Goal: Transaction & Acquisition: Purchase product/service

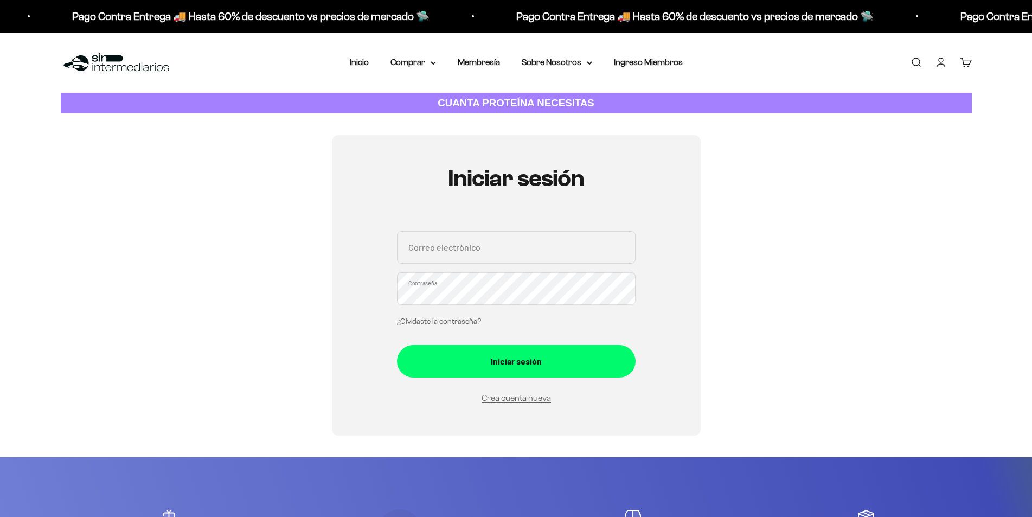
click at [481, 253] on input "Correo electrónico" at bounding box center [516, 247] width 239 height 33
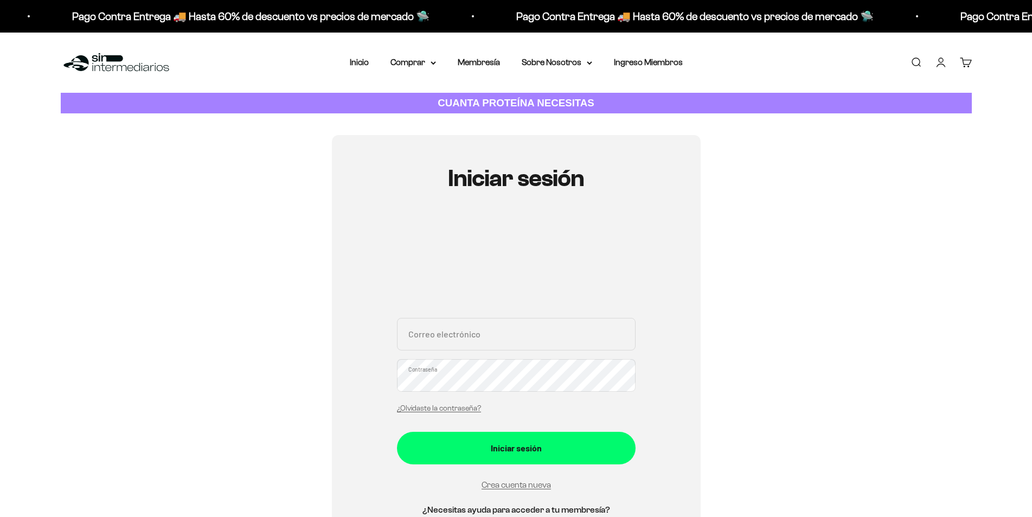
type input "antaqui1987@gmail.com"
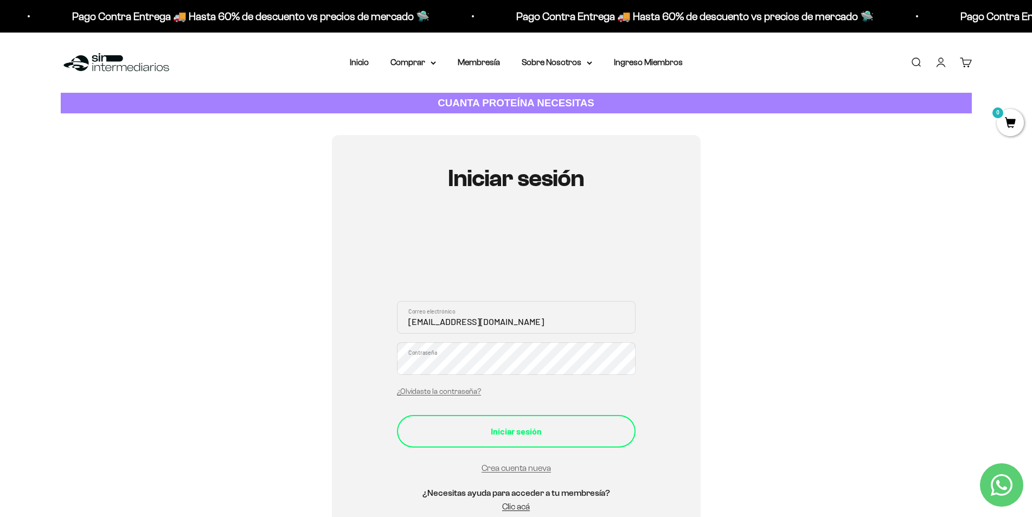
click at [510, 434] on div "Iniciar sesión" at bounding box center [516, 431] width 195 height 14
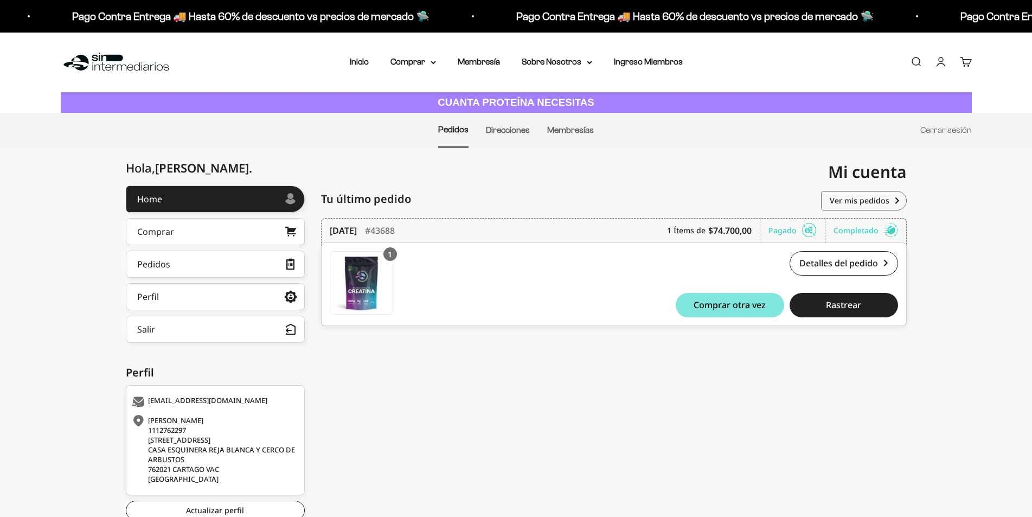
scroll to position [73, 0]
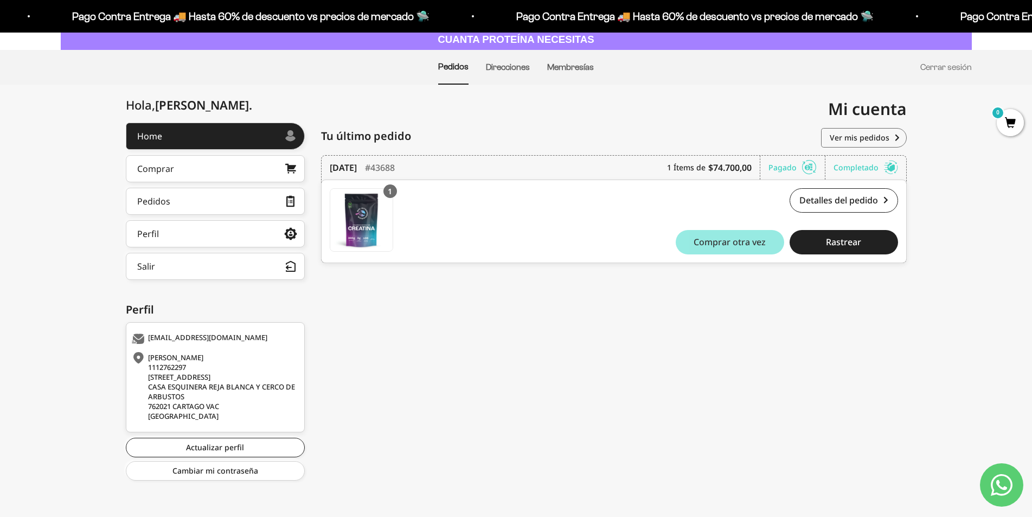
click at [732, 238] on span "Comprar otra vez" at bounding box center [730, 242] width 72 height 9
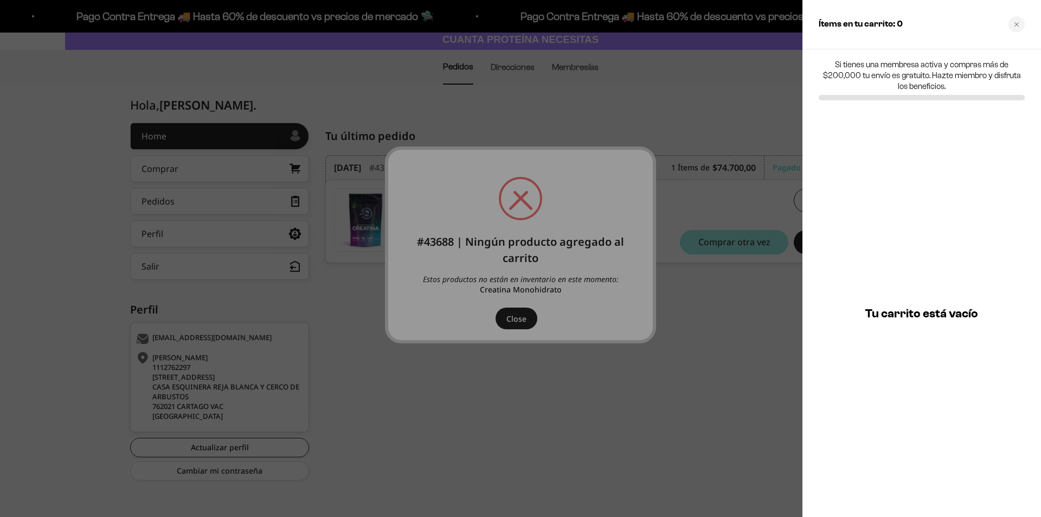
click at [507, 318] on div at bounding box center [520, 258] width 1041 height 517
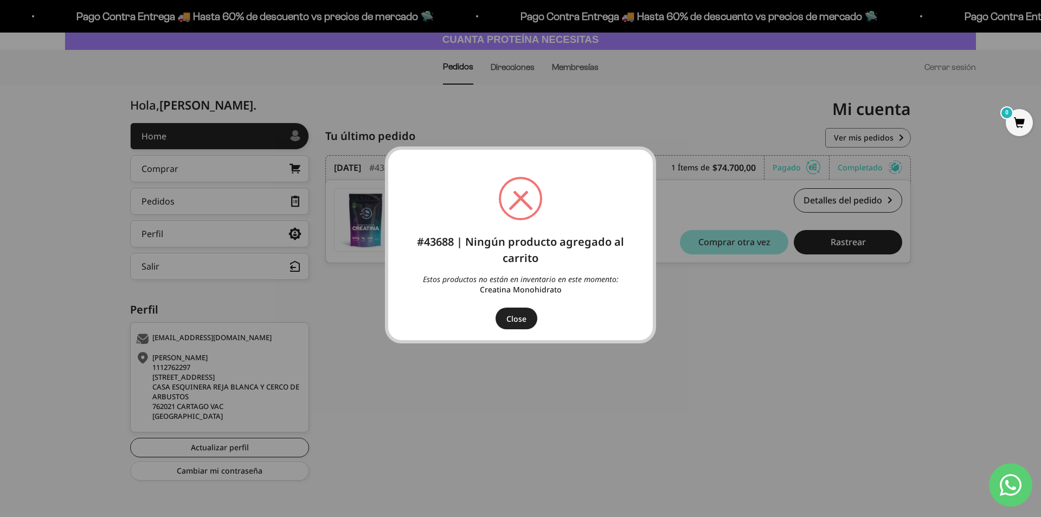
drag, startPoint x: 521, startPoint y: 206, endPoint x: 533, endPoint y: 337, distance: 132.3
click at [528, 225] on div "× #43688 | Ningún producto agregado al carrito Estos productos no están en inve…" at bounding box center [520, 244] width 271 height 197
click at [522, 315] on button "Close" at bounding box center [517, 319] width 42 height 22
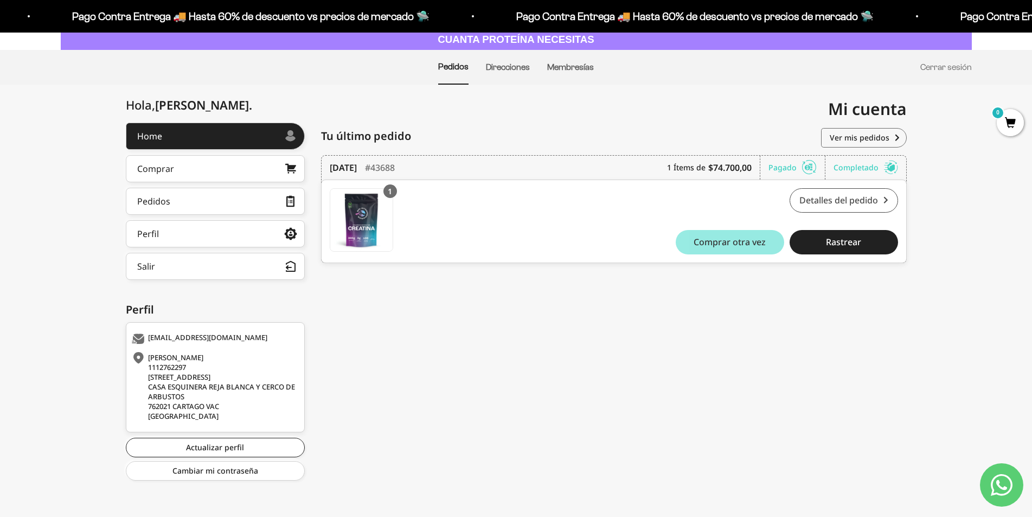
click at [824, 191] on link "Detalles del pedido" at bounding box center [844, 200] width 108 height 24
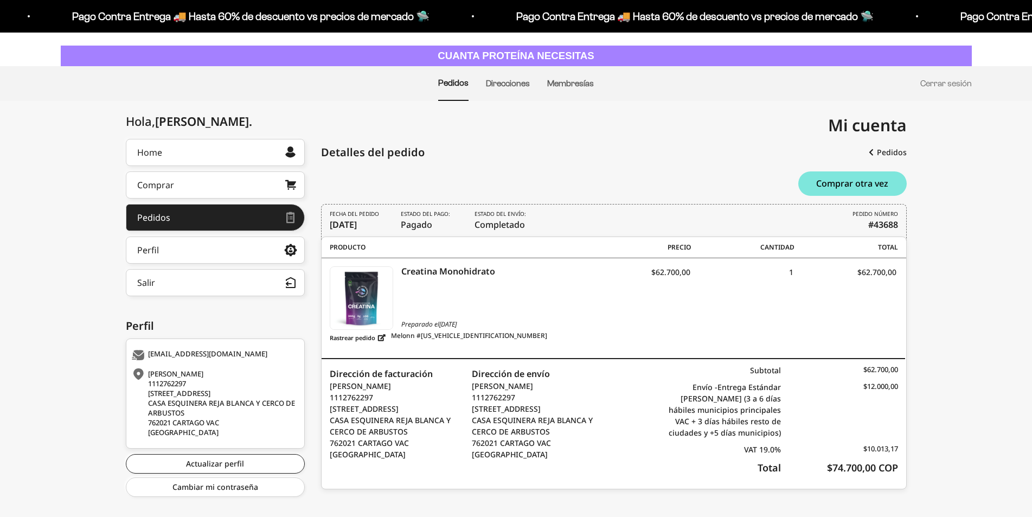
scroll to position [54, 0]
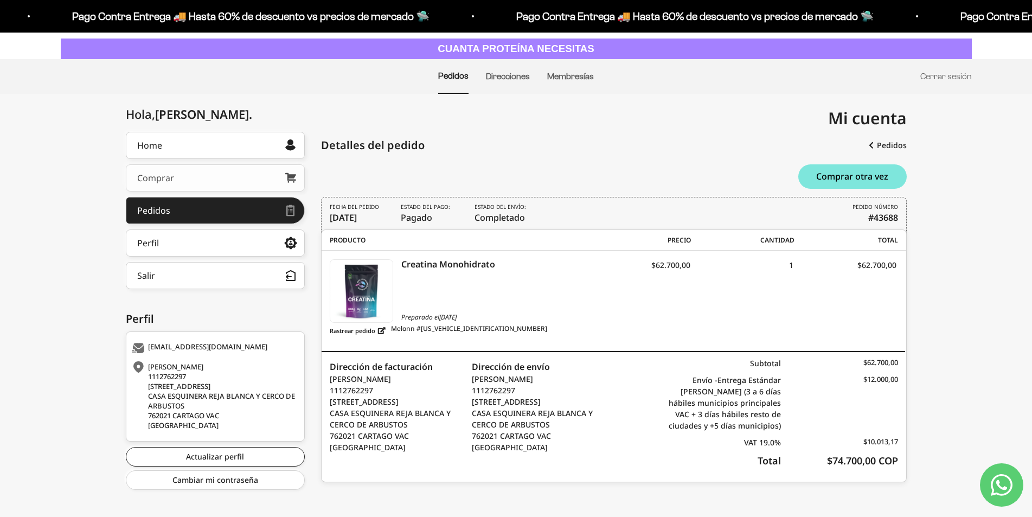
click at [269, 174] on link "Comprar" at bounding box center [215, 177] width 179 height 27
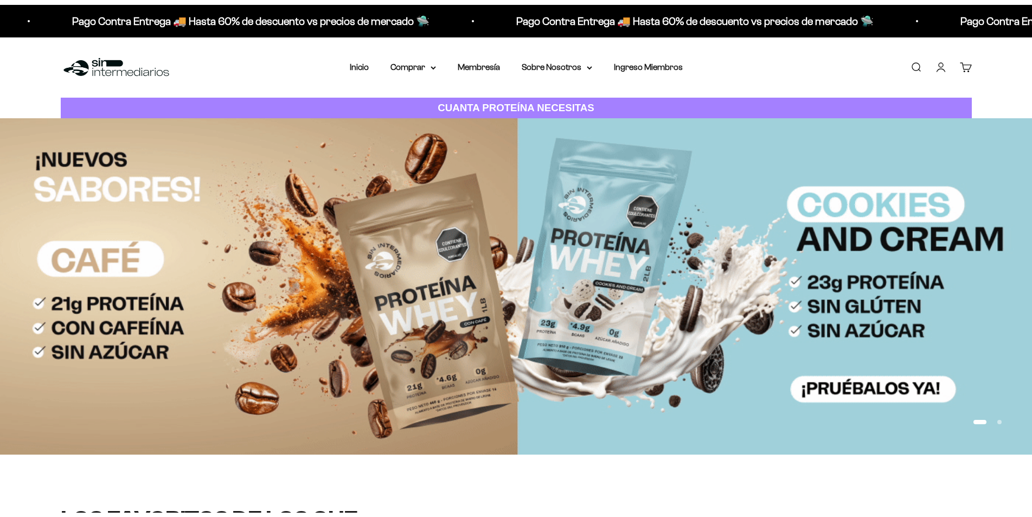
scroll to position [325, 0]
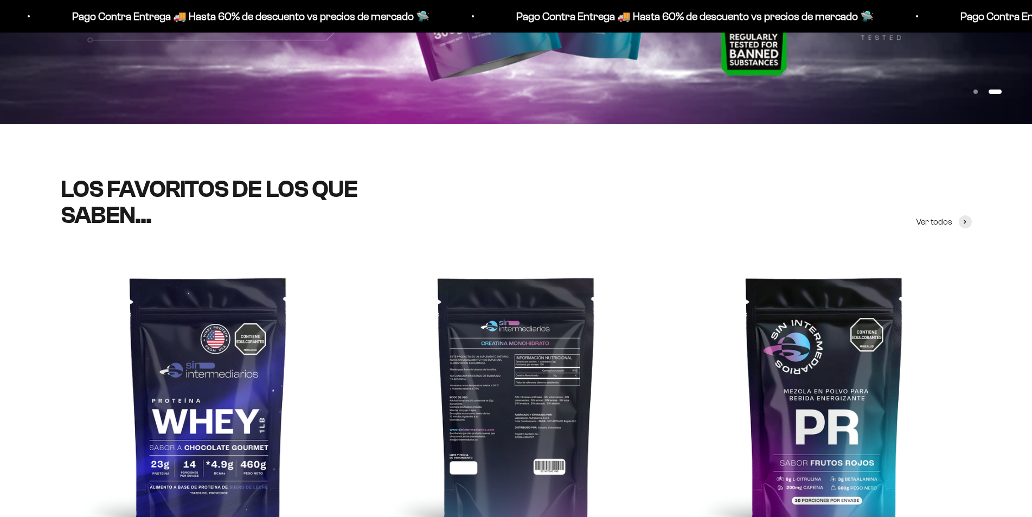
click at [542, 313] on img at bounding box center [516, 402] width 295 height 295
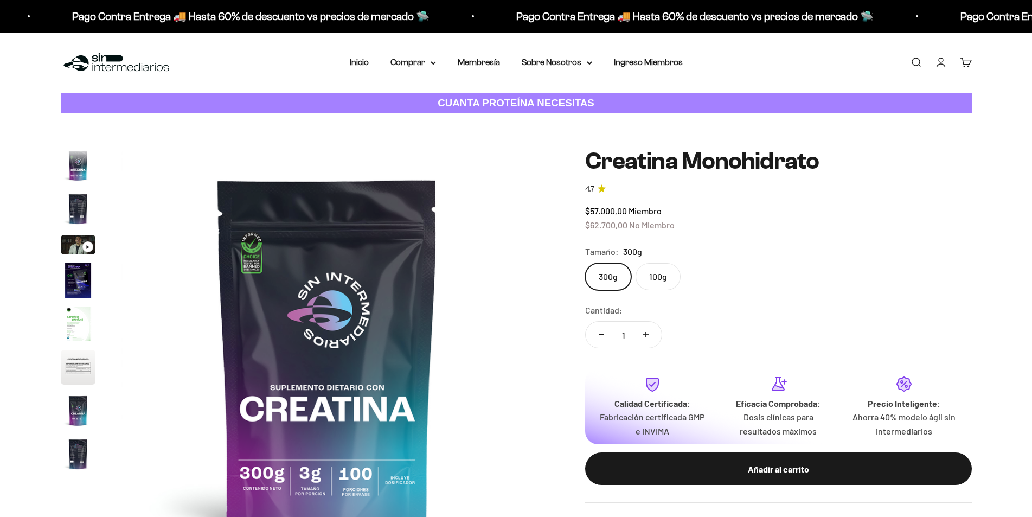
scroll to position [44, 0]
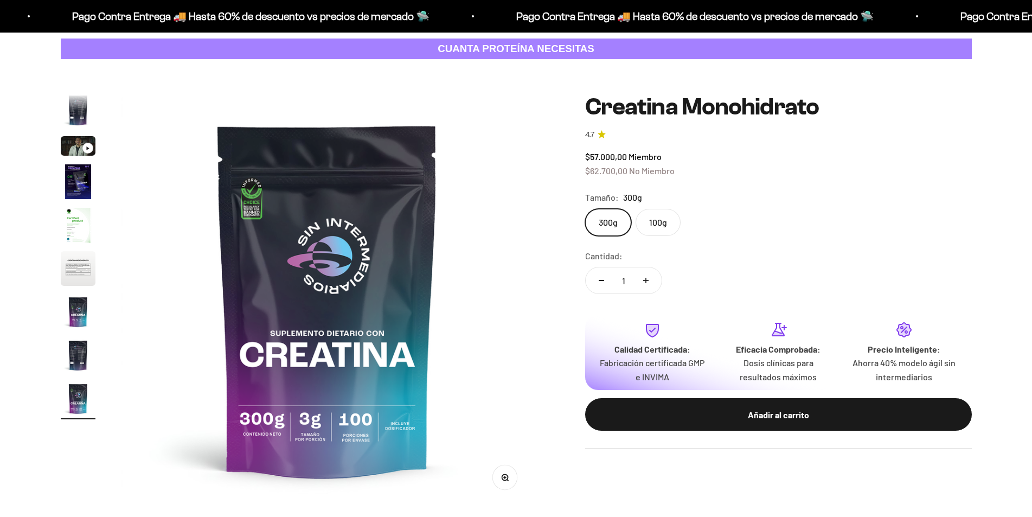
click at [662, 224] on label "100g" at bounding box center [658, 222] width 45 height 27
click at [585, 209] on input "100g" at bounding box center [585, 208] width 1 height 1
radio input "true"
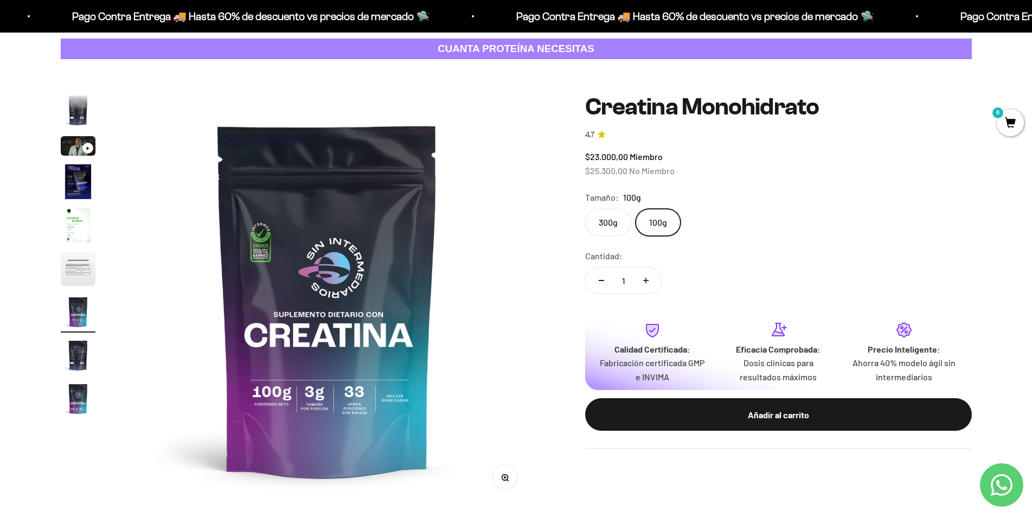
click at [613, 217] on label "300g" at bounding box center [608, 222] width 46 height 27
click at [585, 209] on input "300g" at bounding box center [585, 208] width 1 height 1
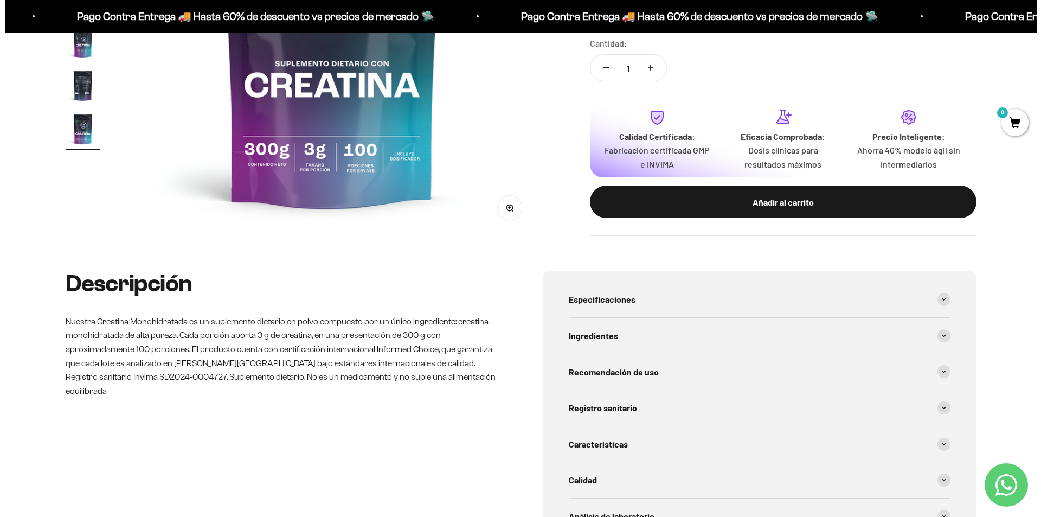
scroll to position [325, 0]
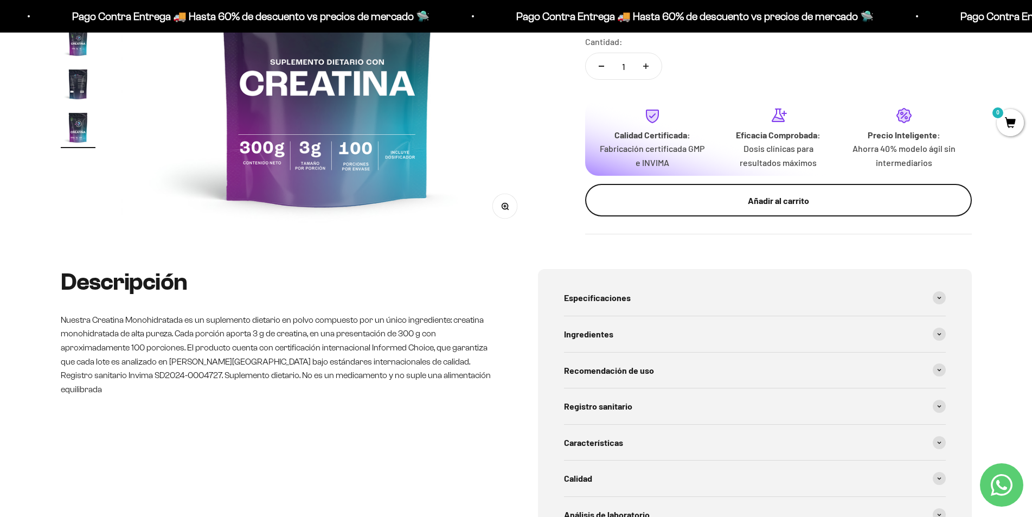
click at [705, 200] on div "Añadir al carrito" at bounding box center [778, 201] width 343 height 14
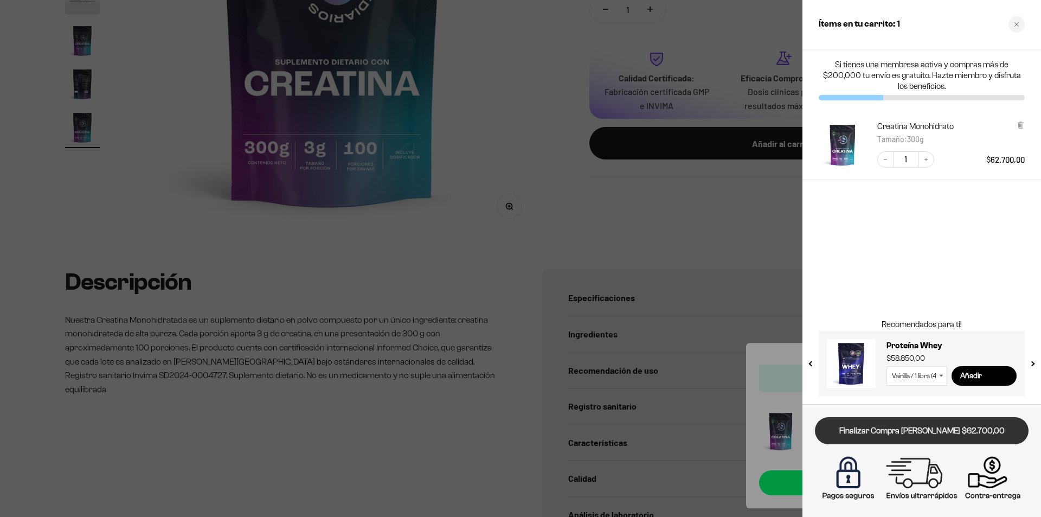
click at [972, 426] on link "Finalizar Compra Segura $62.700,00" at bounding box center [922, 431] width 214 height 28
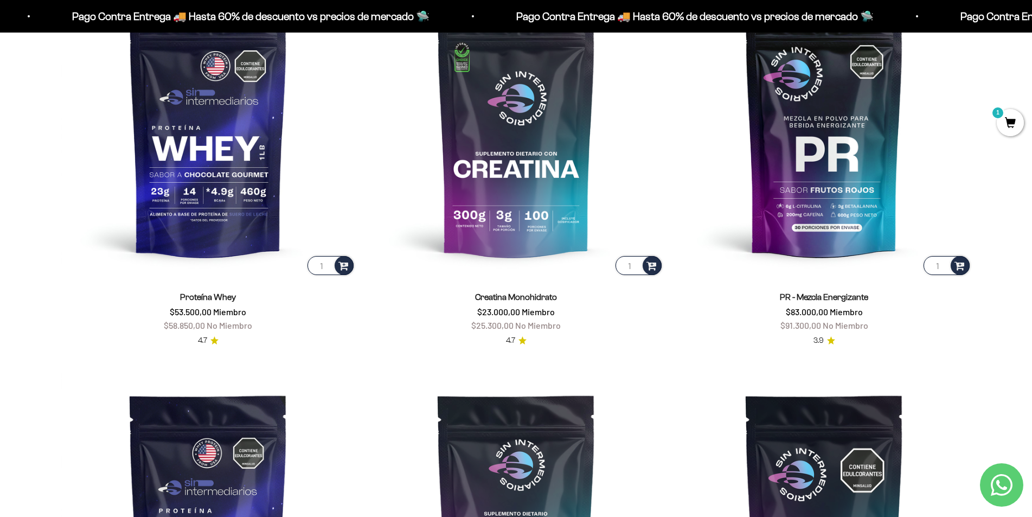
scroll to position [597, 0]
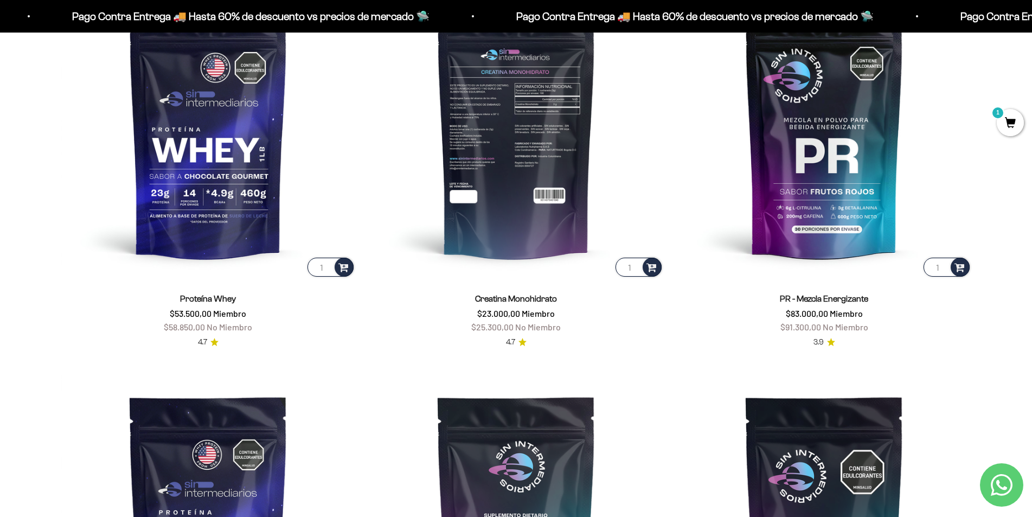
click at [528, 190] on img at bounding box center [516, 131] width 295 height 295
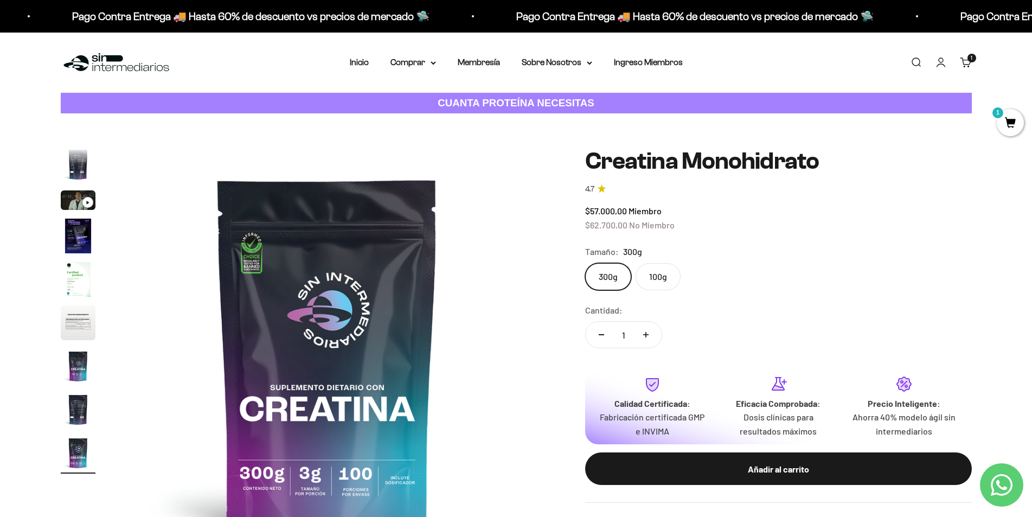
click at [661, 279] on label "100g" at bounding box center [658, 276] width 45 height 27
click at [585, 263] on input "100g" at bounding box center [585, 263] width 1 height 1
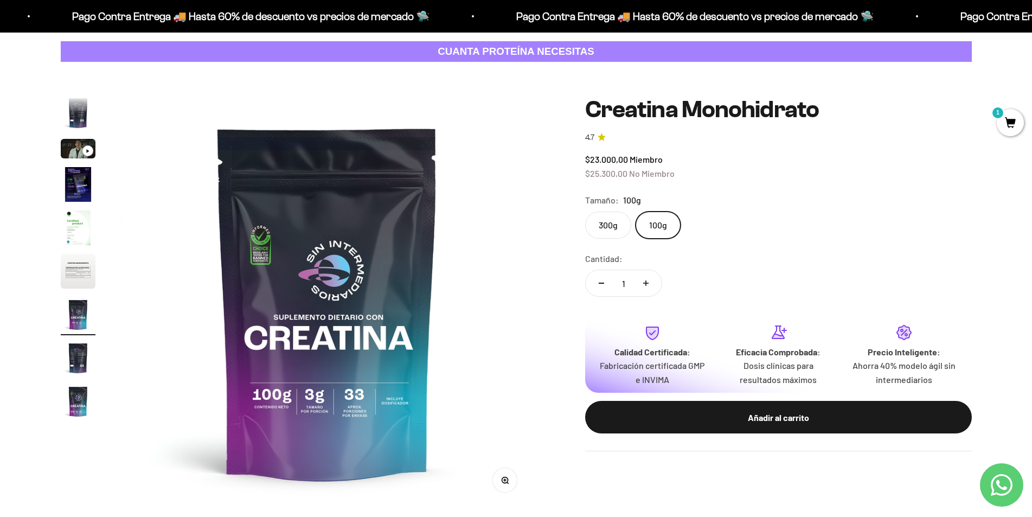
scroll to position [54, 0]
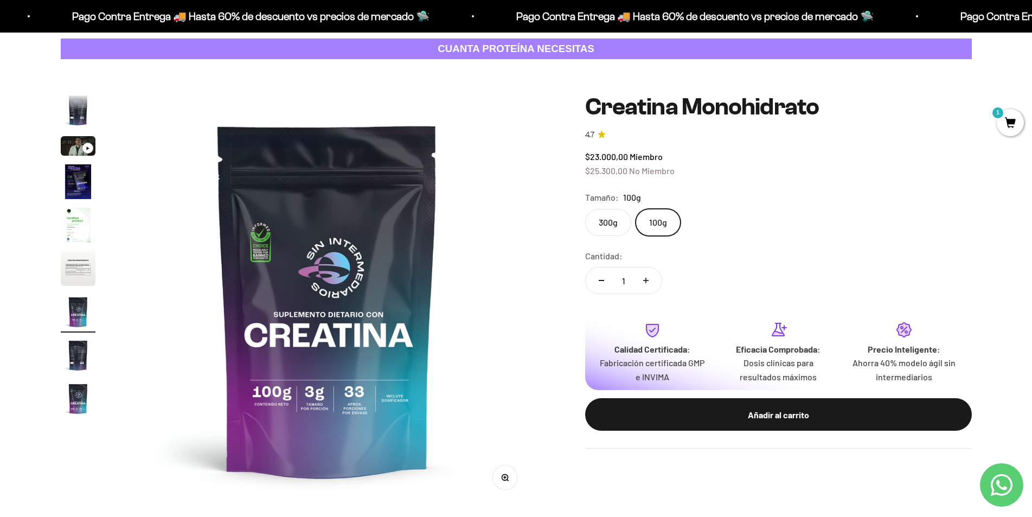
click at [608, 222] on label "300g" at bounding box center [608, 222] width 46 height 27
click at [585, 209] on input "300g" at bounding box center [585, 208] width 1 height 1
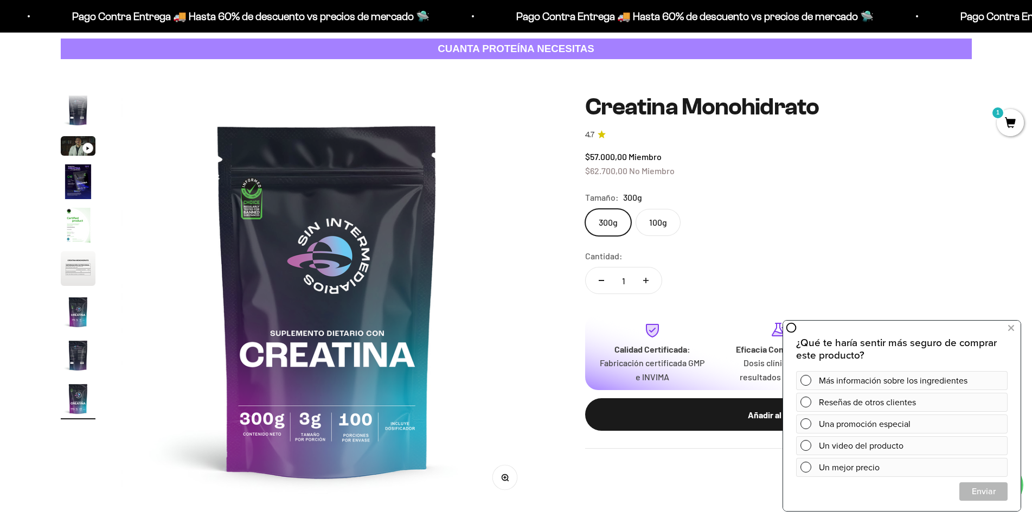
click at [667, 228] on label "100g" at bounding box center [658, 222] width 45 height 27
click at [585, 209] on input "100g" at bounding box center [585, 208] width 1 height 1
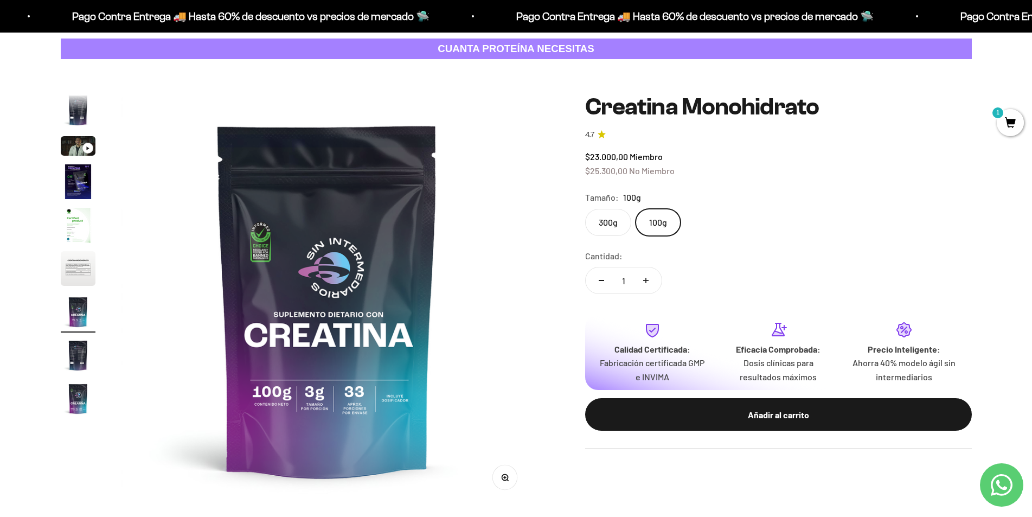
click at [651, 281] on button "Aumentar cantidad" at bounding box center [645, 280] width 31 height 26
type input "2"
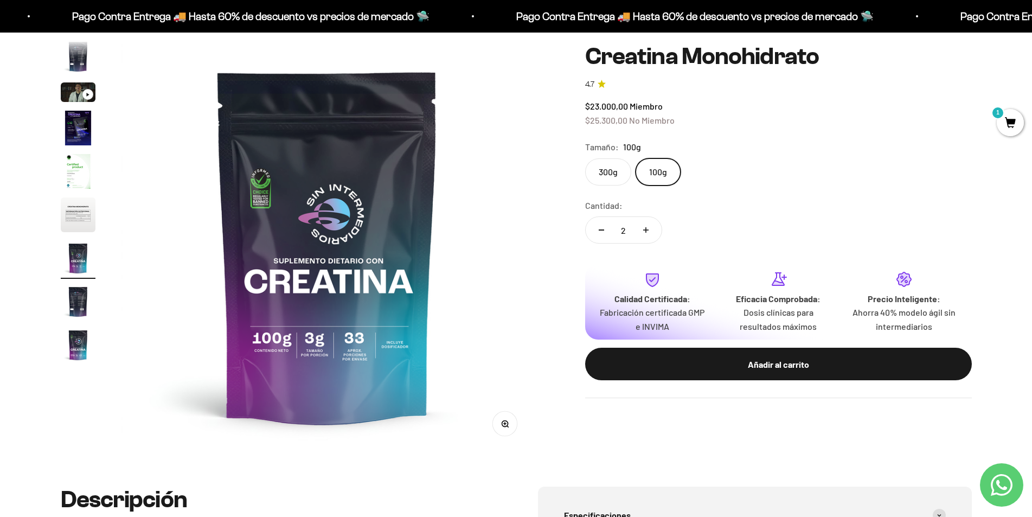
scroll to position [108, 0]
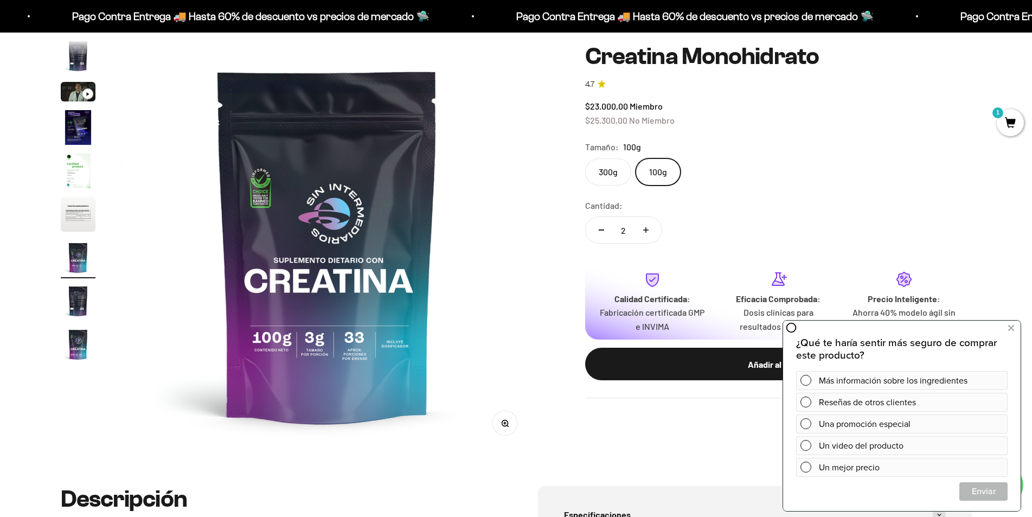
click at [609, 169] on label "300g" at bounding box center [608, 171] width 46 height 27
click at [585, 158] on input "300g" at bounding box center [585, 158] width 1 height 1
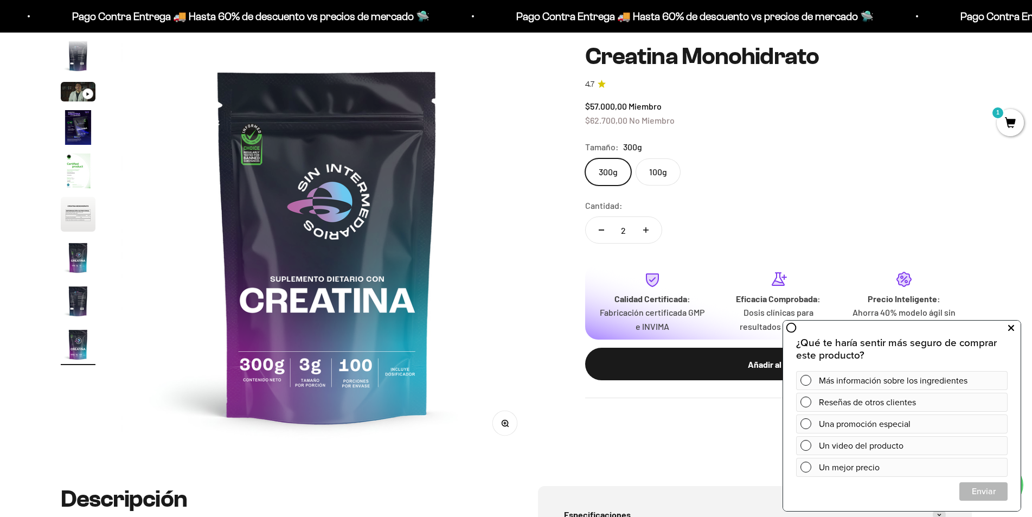
click at [1011, 328] on icon at bounding box center [1011, 328] width 6 height 14
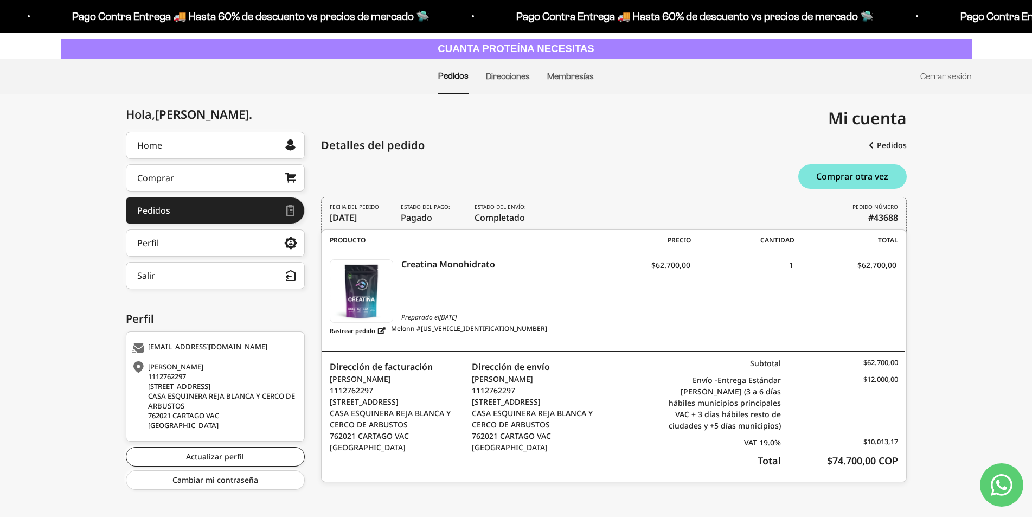
scroll to position [54, 0]
